Goal: Communication & Community: Ask a question

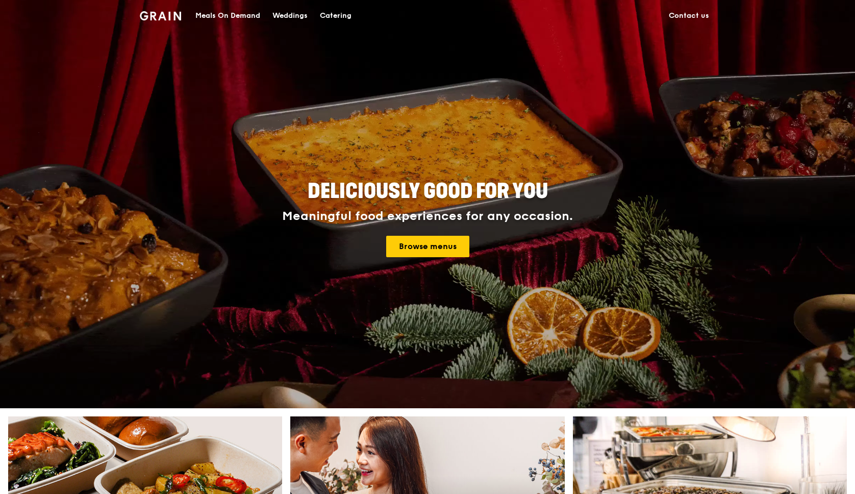
click at [700, 12] on link "Contact us" at bounding box center [689, 16] width 53 height 31
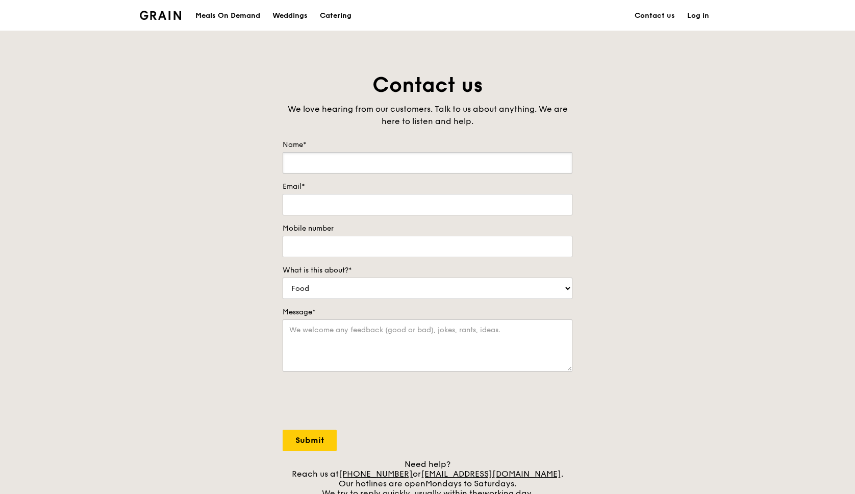
click at [413, 167] on input "Name*" at bounding box center [428, 162] width 290 height 21
type input "[PERSON_NAME]"
type input "[EMAIL_ADDRESS][DOMAIN_NAME]"
type input "81392300"
click at [356, 289] on select "Food Service Billing/Payment Catering Others" at bounding box center [428, 288] width 290 height 21
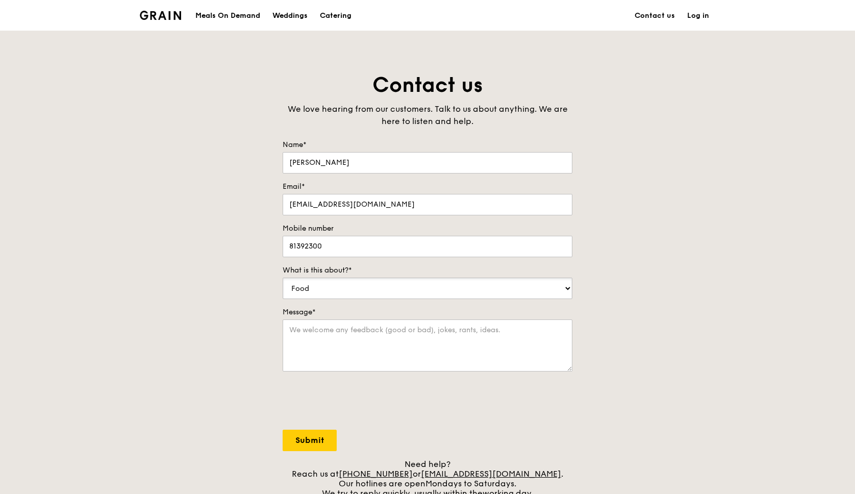
select select "Billing/Payment"
click at [283, 278] on select "Food Service Billing/Payment Catering Others" at bounding box center [428, 288] width 290 height 21
click at [356, 334] on textarea "Message*" at bounding box center [428, 345] width 290 height 52
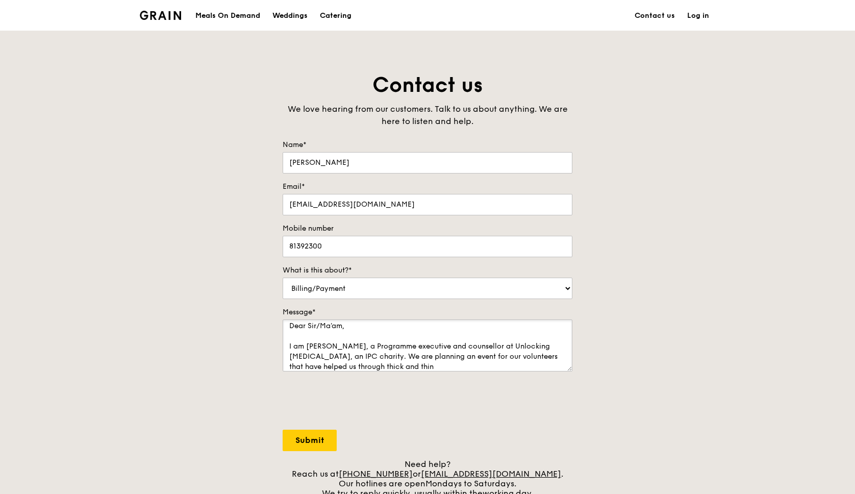
scroll to position [10, 0]
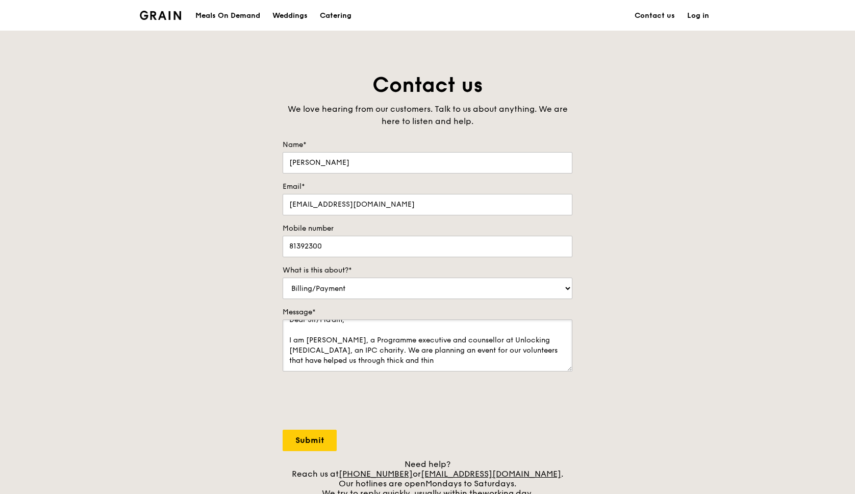
drag, startPoint x: 375, startPoint y: 367, endPoint x: 450, endPoint y: 355, distance: 76.0
click at [450, 355] on textarea "Dear Sir/Ma'am, I am [PERSON_NAME], a Programme executive and counsellor at Unl…" at bounding box center [428, 345] width 290 height 52
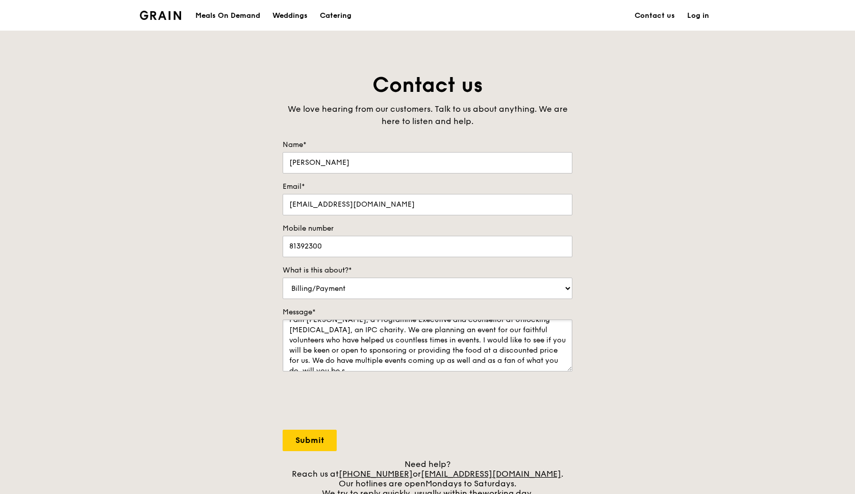
scroll to position [35, 0]
type textarea "Dear Sir/Ma'am, I am [PERSON_NAME], a Programme Executive and counsellor at Unl…"
click at [376, 201] on input "[EMAIL_ADDRESS][DOMAIN_NAME]" at bounding box center [428, 204] width 290 height 21
type input "[PERSON_NAME][EMAIL_ADDRESS][DOMAIN_NAME]"
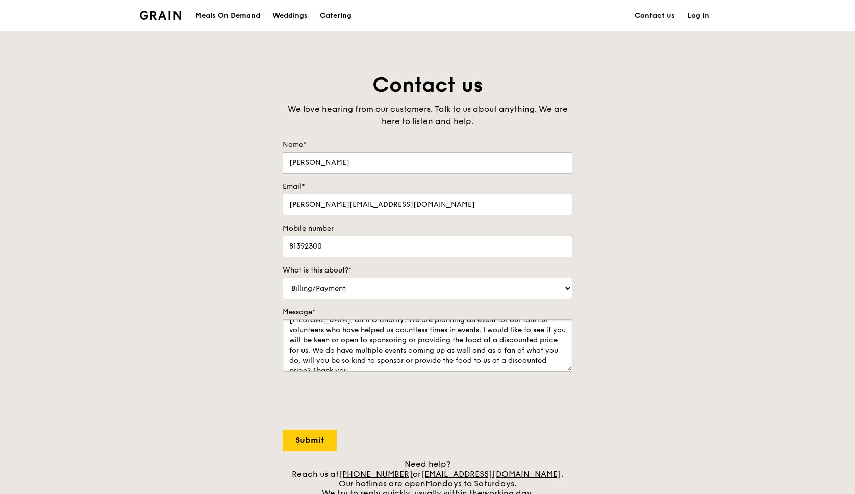
click at [523, 367] on textarea "Dear Sir/Ma'am, I am [PERSON_NAME], a Programme Executive and counsellor at Unl…" at bounding box center [428, 345] width 290 height 52
click at [551, 366] on textarea "Dear Sir/Ma'am, I am [PERSON_NAME], a Programme Executive and counsellor at Unl…" at bounding box center [428, 345] width 290 height 52
paste textarea "dam, I am [PERSON_NAME], a Programme Executive and counsellor at Unlocking [MED…"
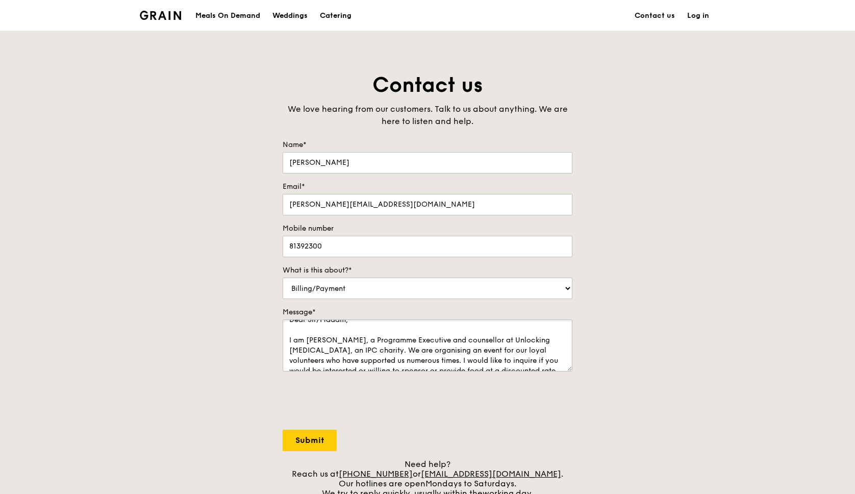
scroll to position [0, 0]
type textarea "Dear Sir/Madam, I am [PERSON_NAME], a Programme Executive and counsellor at Unl…"
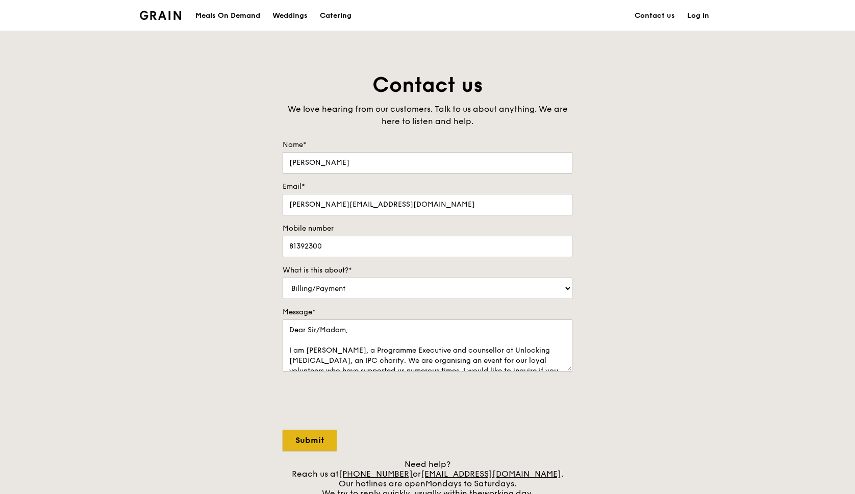
click at [324, 439] on input "Submit" at bounding box center [310, 440] width 54 height 21
select select "Food"
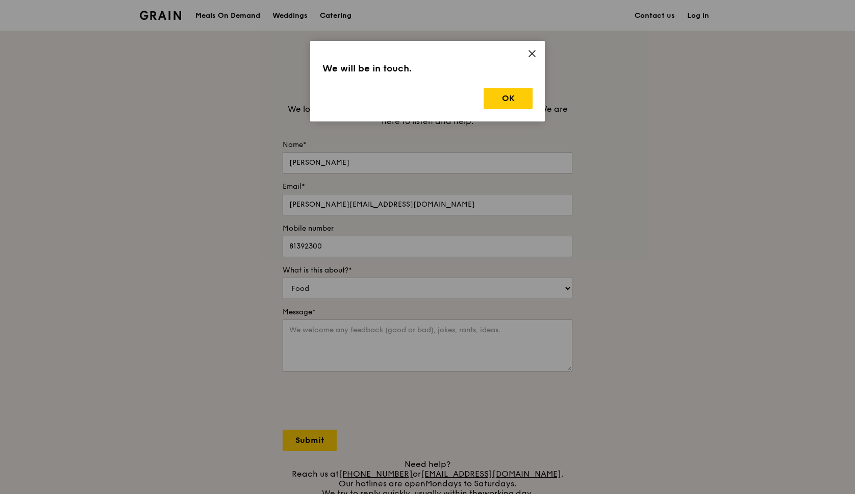
click at [533, 99] on div "We will be in touch. OK" at bounding box center [427, 81] width 235 height 81
click at [526, 96] on button "OK" at bounding box center [508, 98] width 49 height 21
